Goal: Find specific page/section: Find specific page/section

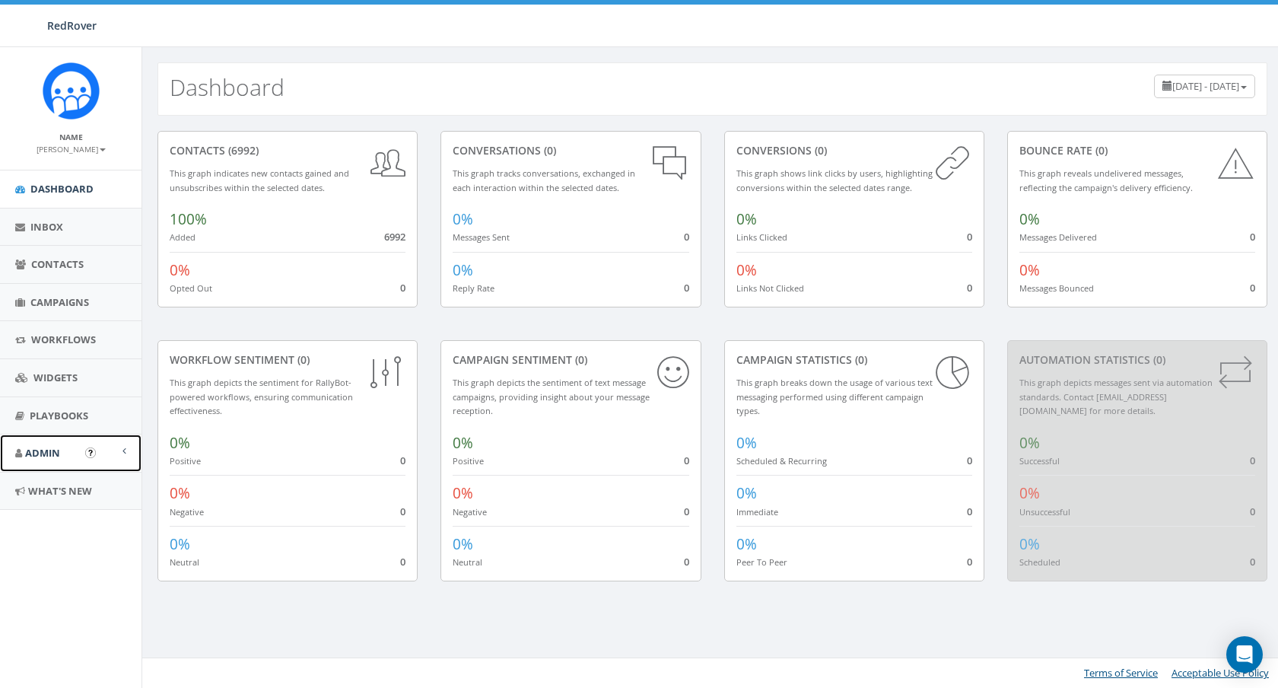
click at [70, 454] on link "Admin" at bounding box center [71, 452] width 142 height 37
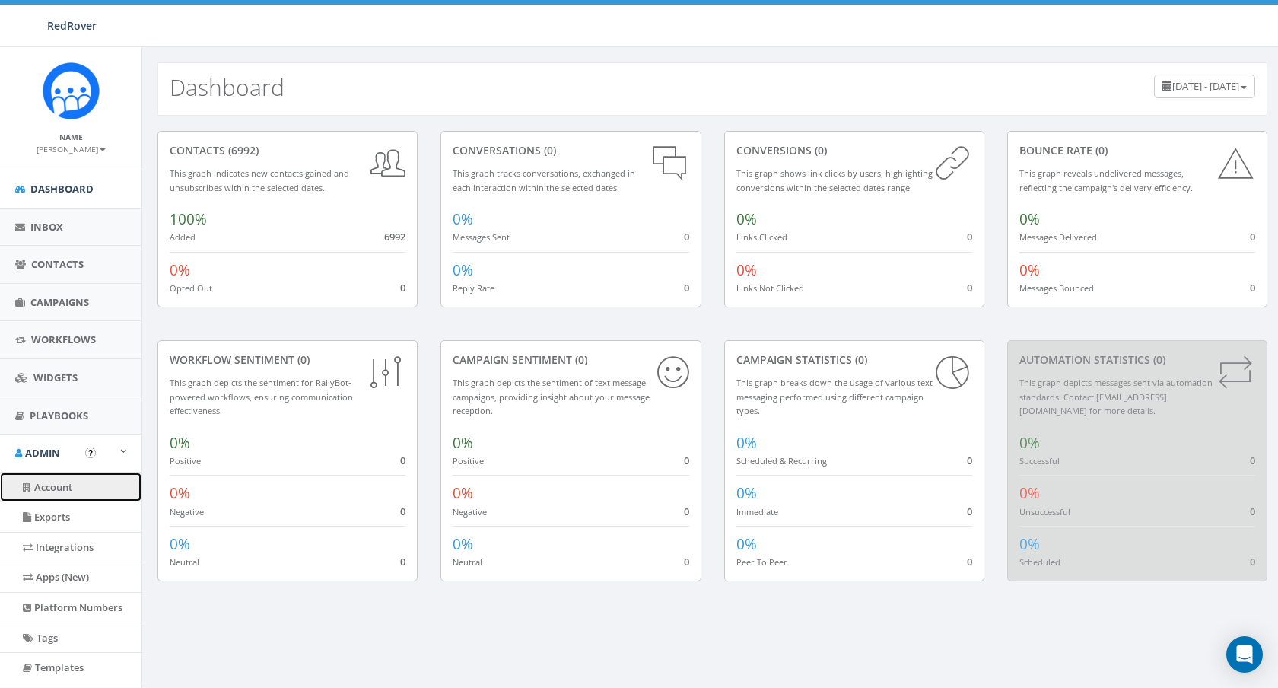
click at [65, 497] on link "Account" at bounding box center [71, 488] width 142 height 30
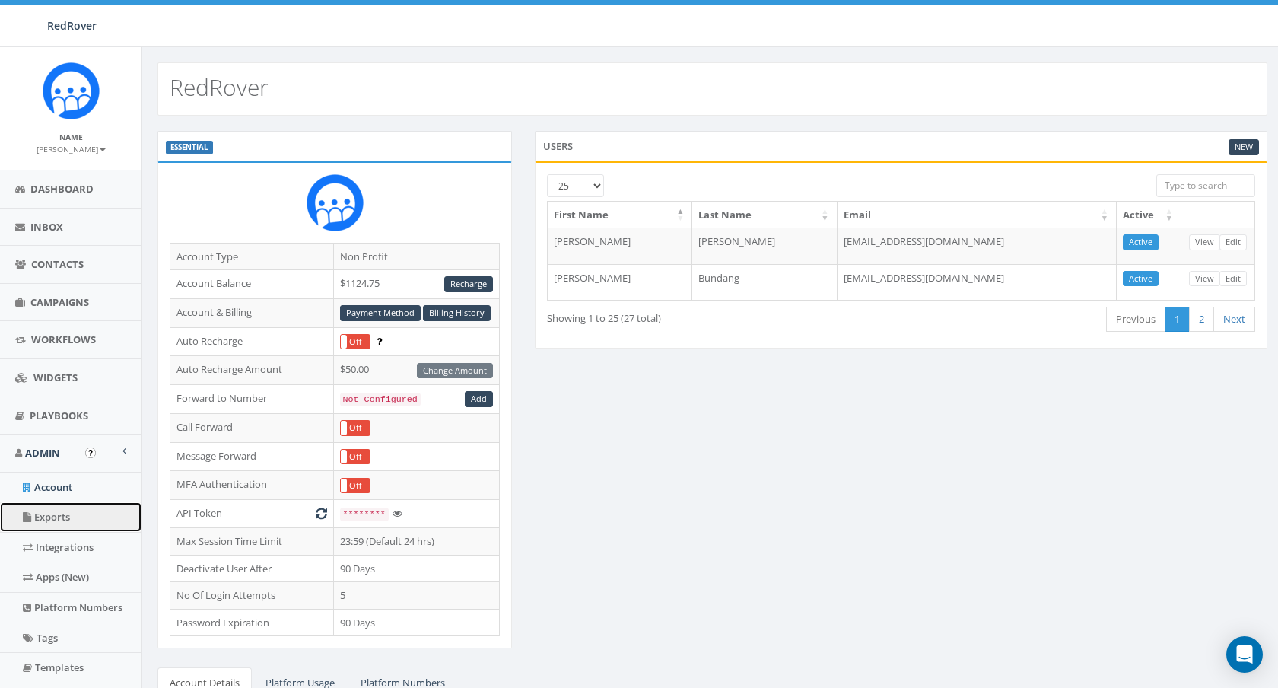
click at [65, 519] on link "Exports" at bounding box center [71, 517] width 142 height 30
